Goal: Navigation & Orientation: Find specific page/section

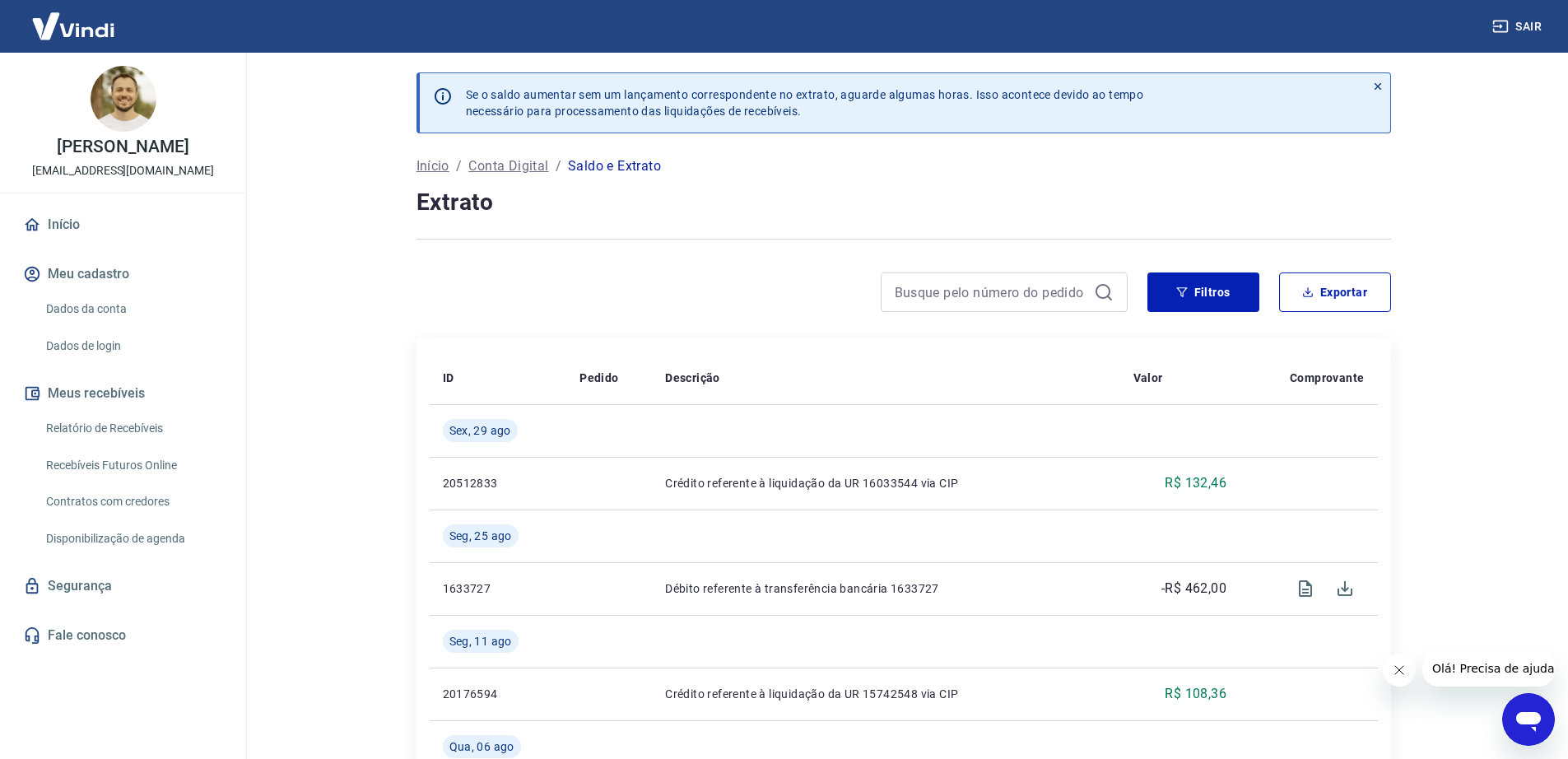
click at [517, 164] on p "Conta Digital" at bounding box center [508, 166] width 80 height 20
click at [1372, 81] on icon at bounding box center [1377, 86] width 12 height 12
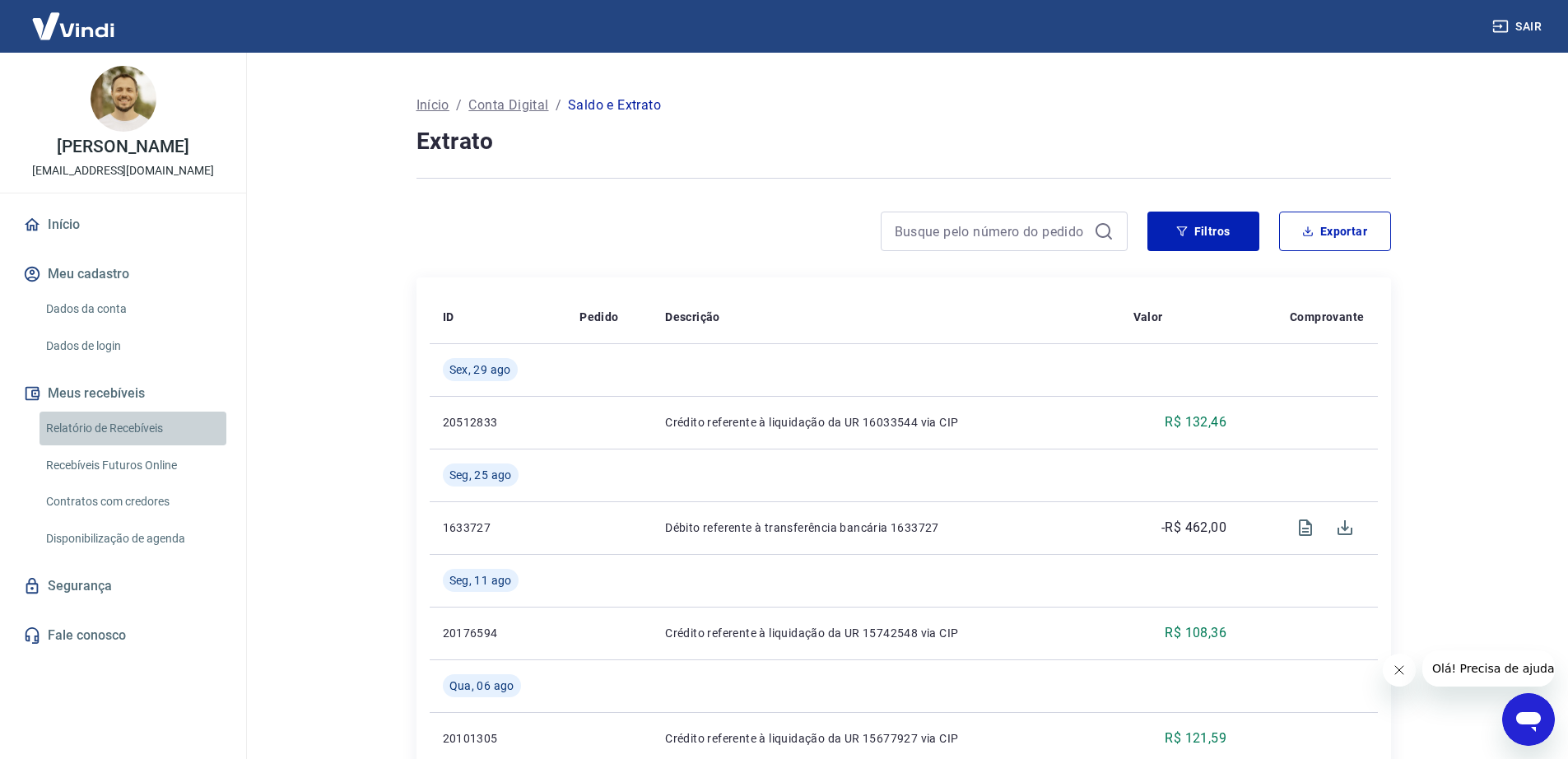
click at [127, 431] on link "Relatório de Recebíveis" at bounding box center [132, 427] width 187 height 34
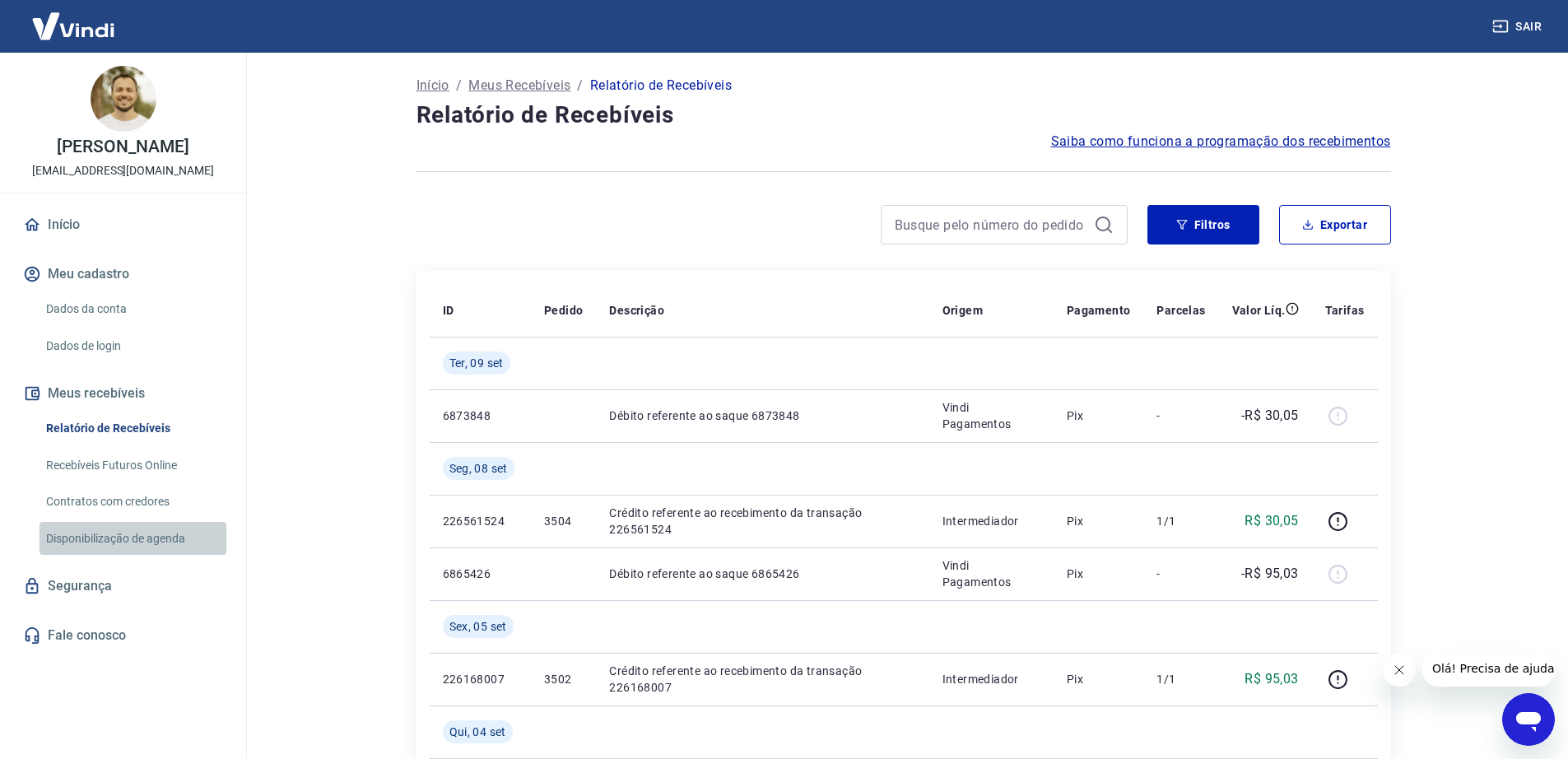
click at [142, 543] on link "Disponibilização de agenda" at bounding box center [132, 538] width 187 height 34
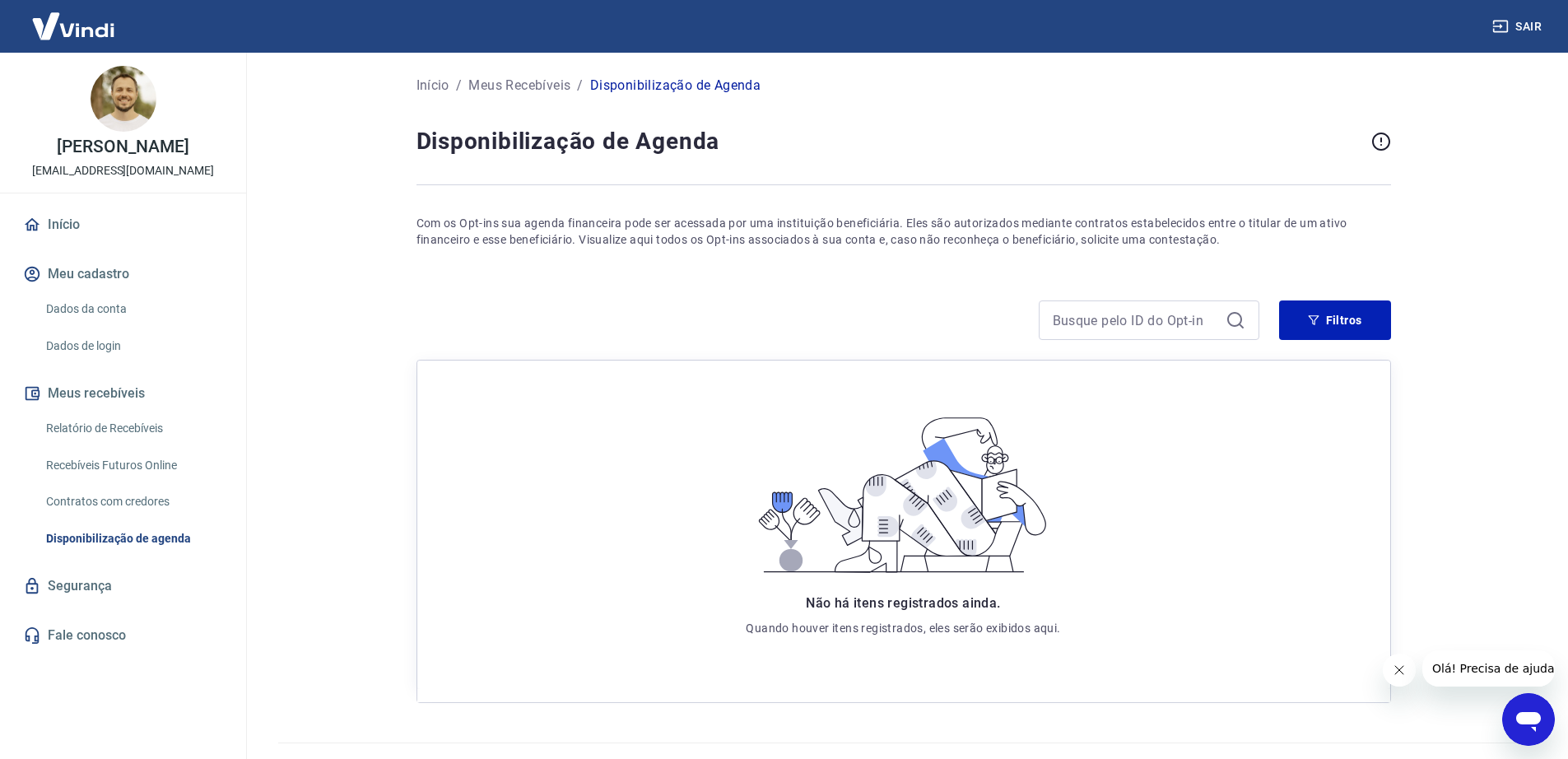
click at [111, 89] on img at bounding box center [123, 99] width 66 height 66
click at [94, 48] on img at bounding box center [74, 26] width 107 height 50
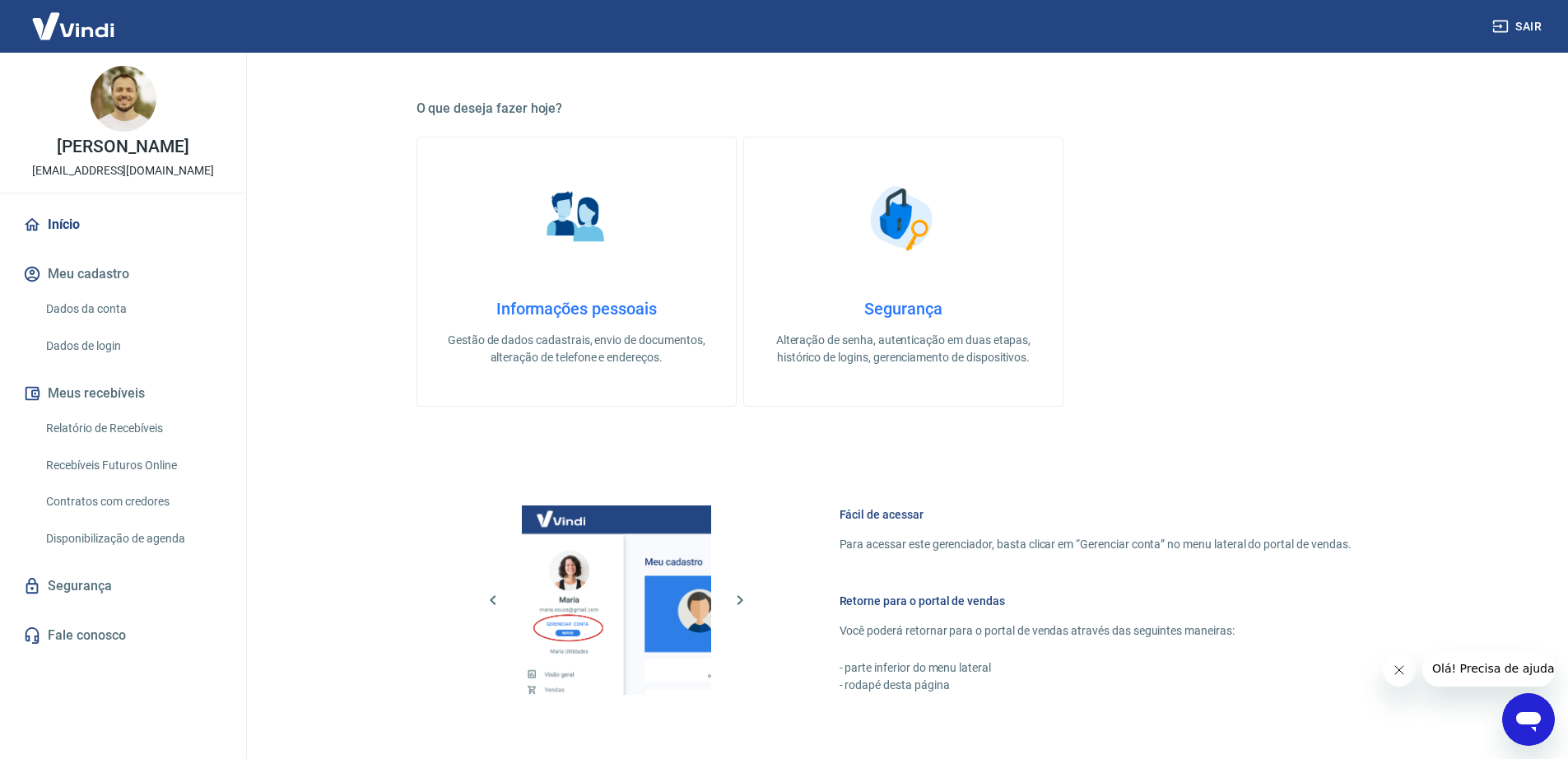
scroll to position [695, 0]
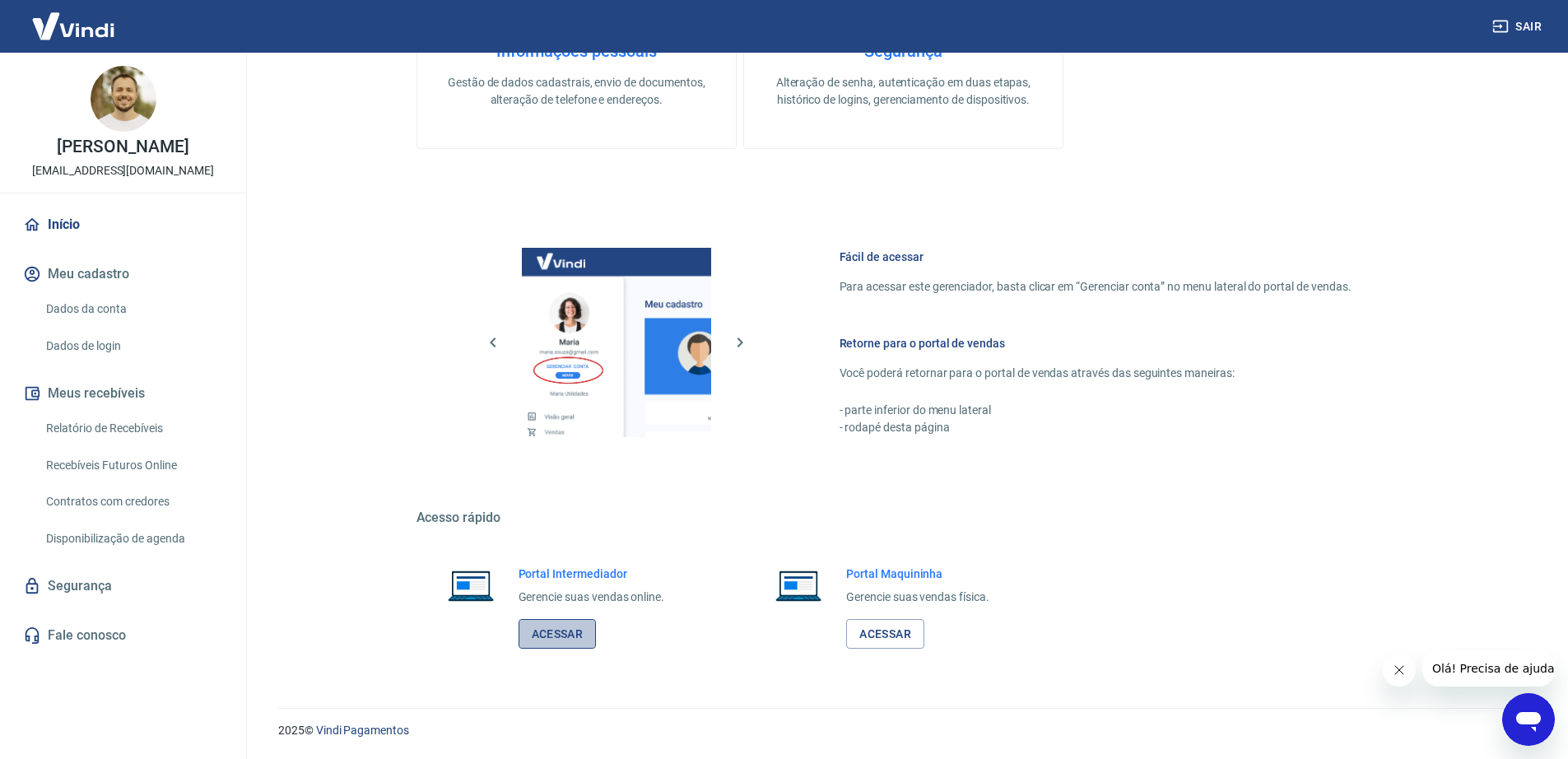
click at [569, 632] on link "Acessar" at bounding box center [558, 634] width 79 height 31
